Goal: Browse casually: Explore the website without a specific task or goal

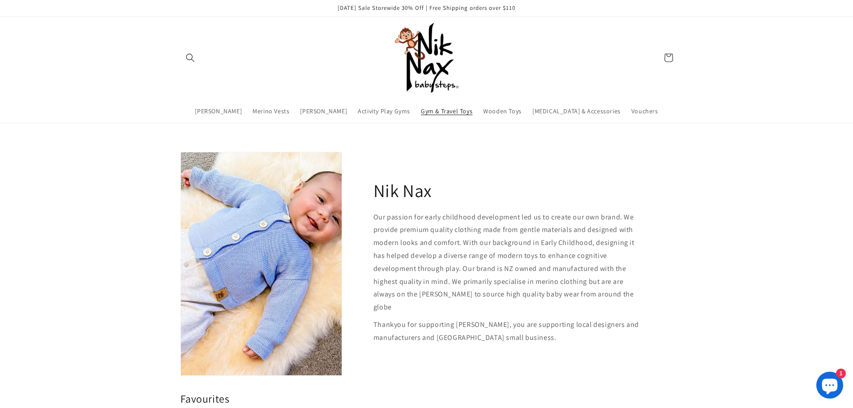
click at [467, 111] on span "Gym & Travel Toys" at bounding box center [446, 111] width 51 height 8
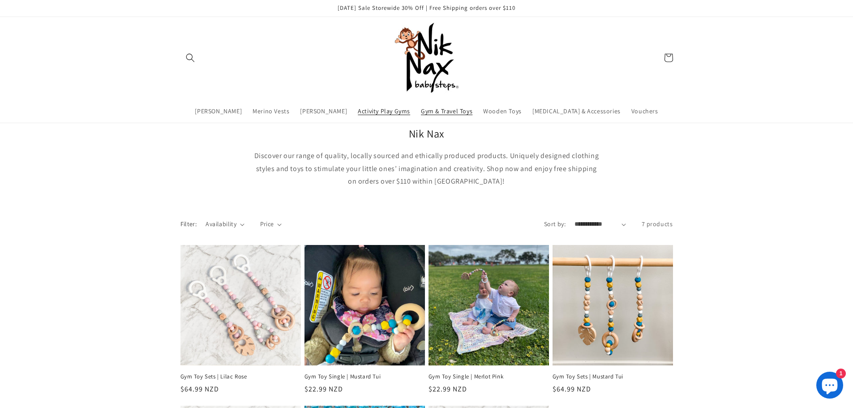
click at [407, 114] on span "Activity Play Gyms" at bounding box center [384, 111] width 52 height 8
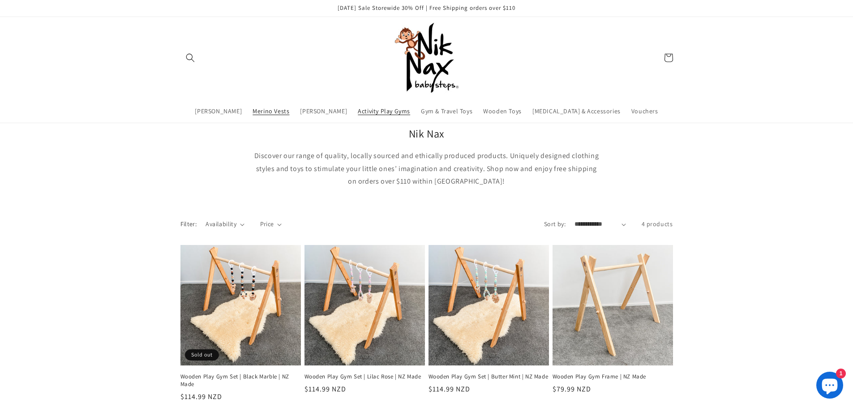
click at [289, 108] on span "Merino Vests" at bounding box center [271, 111] width 37 height 8
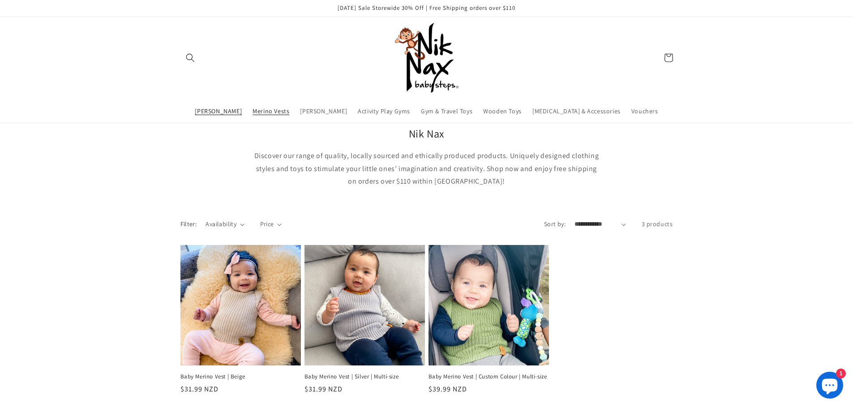
click at [242, 114] on span "[PERSON_NAME]" at bounding box center [218, 111] width 47 height 8
